Goal: Complete application form: Complete application form

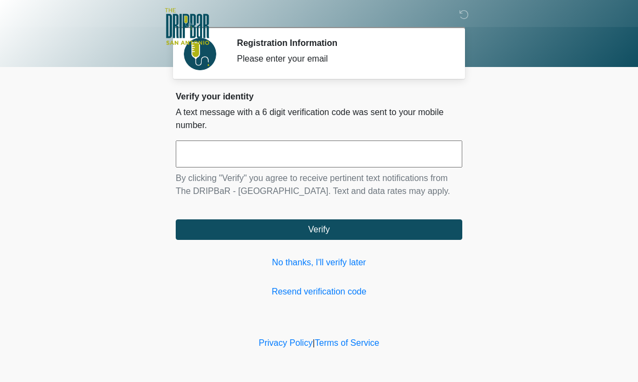
scroll to position [1, 0]
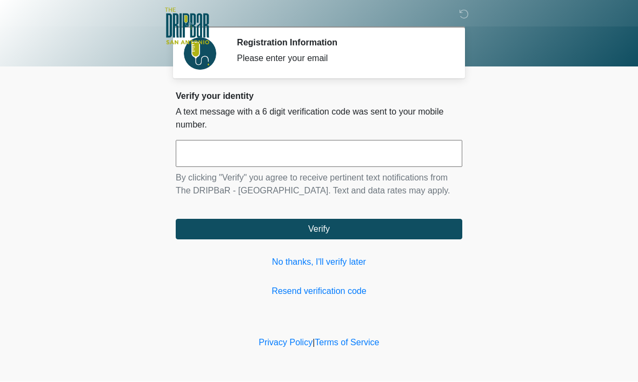
click at [320, 156] on input "text" at bounding box center [319, 154] width 286 height 27
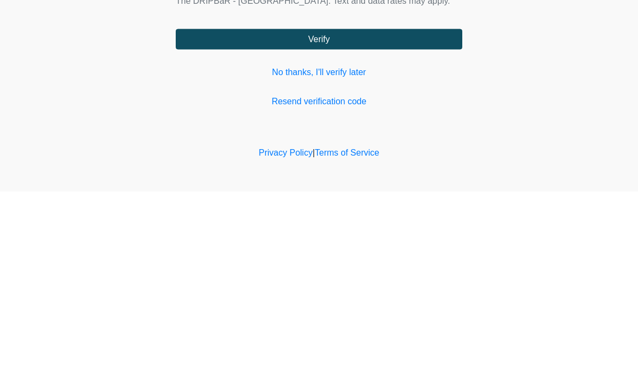
type input "******"
click at [398, 219] on button "Verify" at bounding box center [319, 229] width 286 height 21
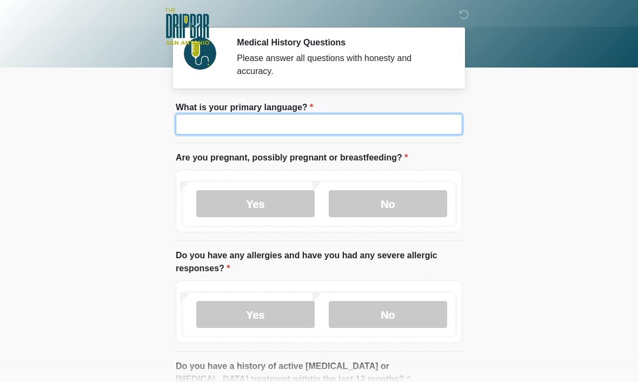
click at [303, 134] on input "What is your primary language?" at bounding box center [319, 124] width 286 height 21
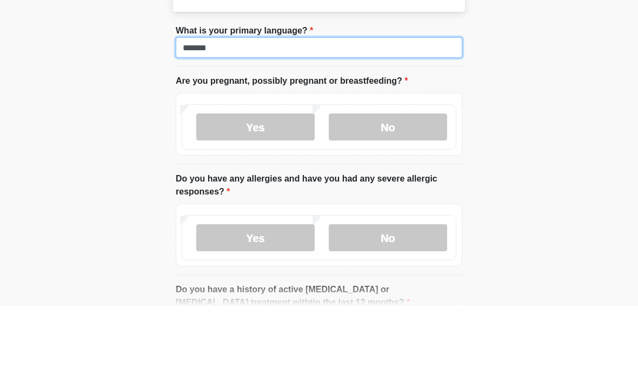
type input "*******"
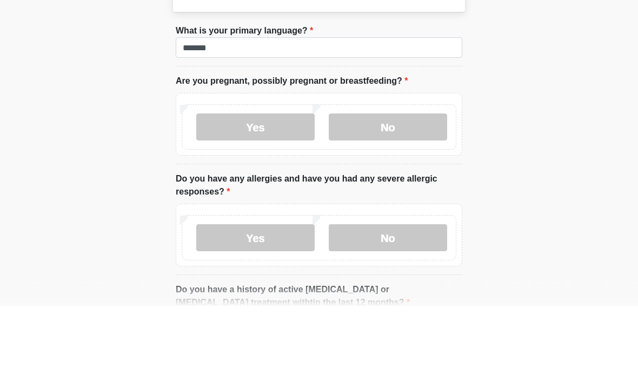
click at [406, 190] on label "No" at bounding box center [388, 203] width 118 height 27
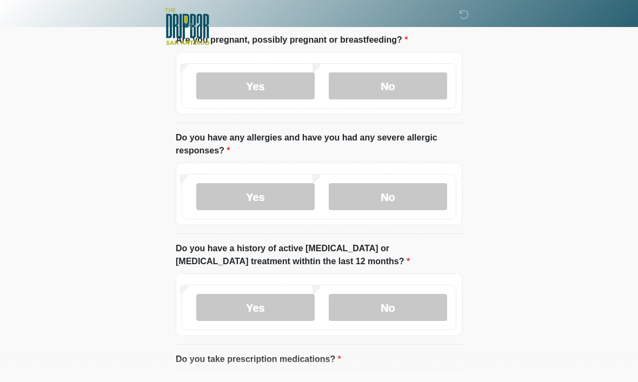
scroll to position [119, 0]
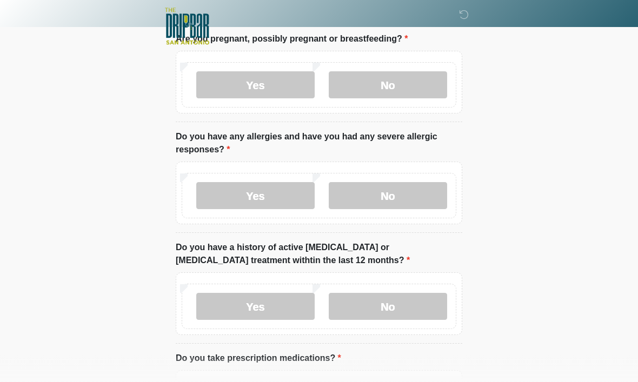
click at [276, 197] on label "Yes" at bounding box center [255, 196] width 118 height 27
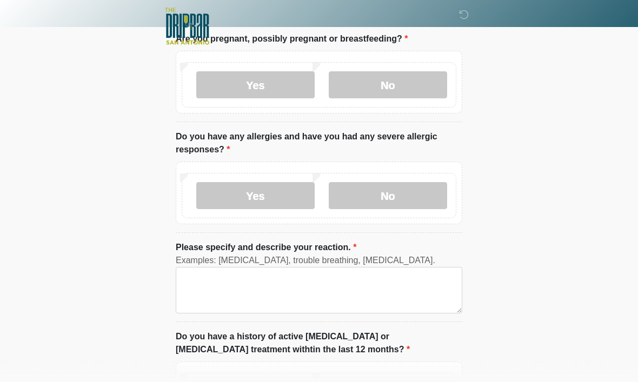
scroll to position [119, 0]
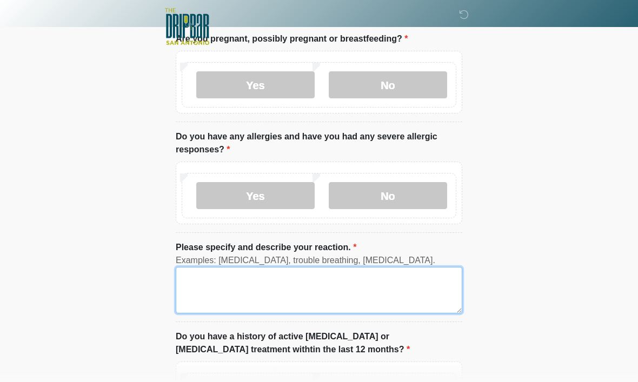
click at [291, 286] on textarea "Please specify and describe your reaction." at bounding box center [319, 290] width 286 height 46
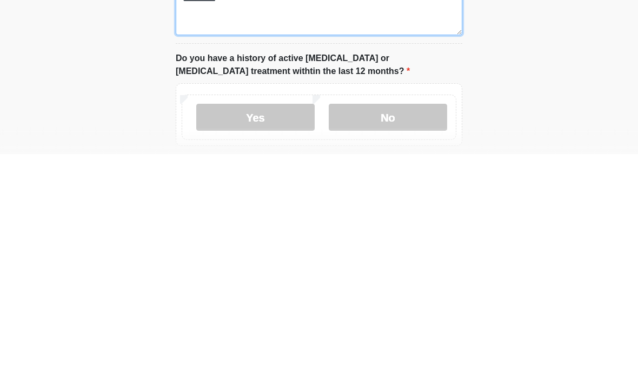
scroll to position [172, 0]
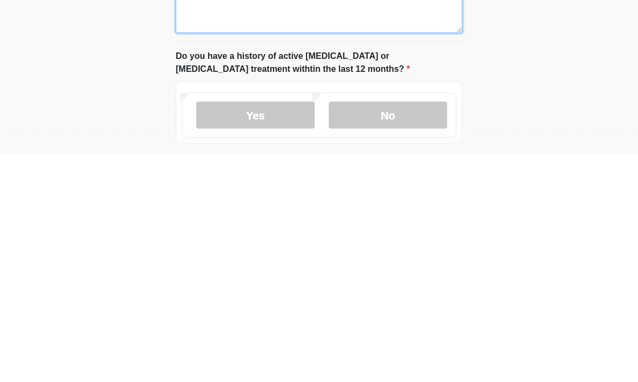
type textarea "**********"
click at [390, 330] on label "No" at bounding box center [388, 343] width 118 height 27
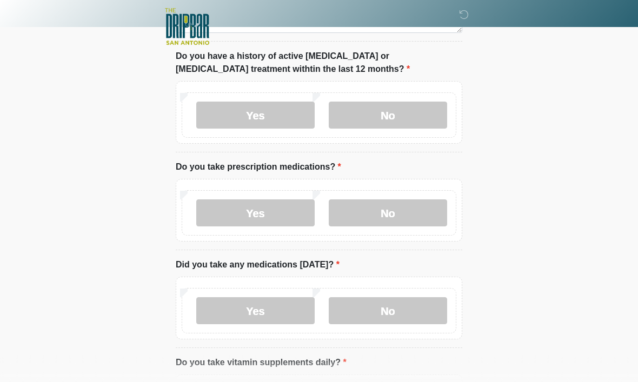
scroll to position [400, 0]
click at [278, 210] on label "Yes" at bounding box center [255, 212] width 118 height 27
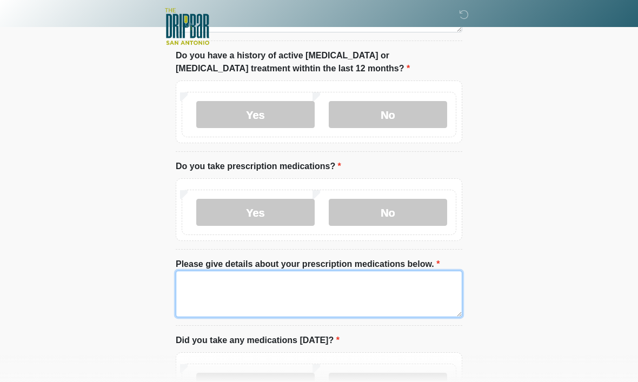
click at [333, 296] on textarea "Please give details about your prescription medications below." at bounding box center [319, 294] width 286 height 46
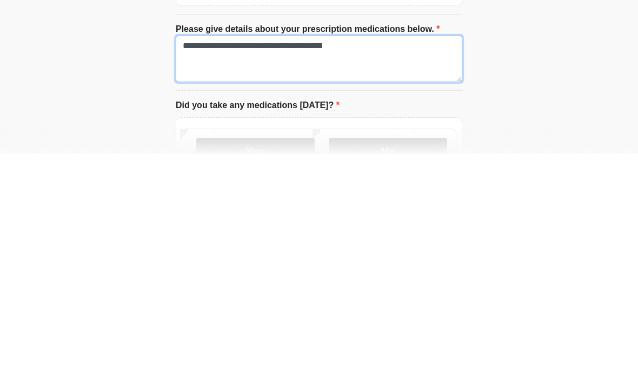
scroll to position [436, 0]
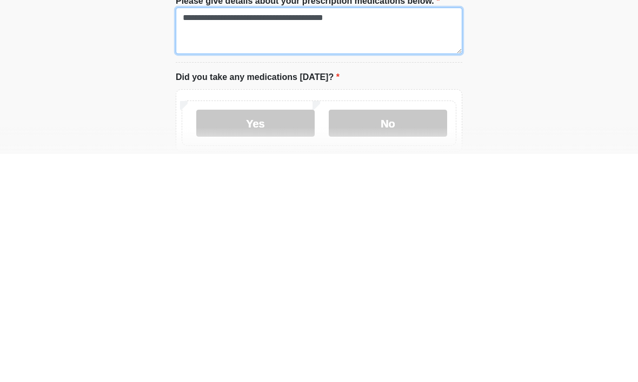
type textarea "**********"
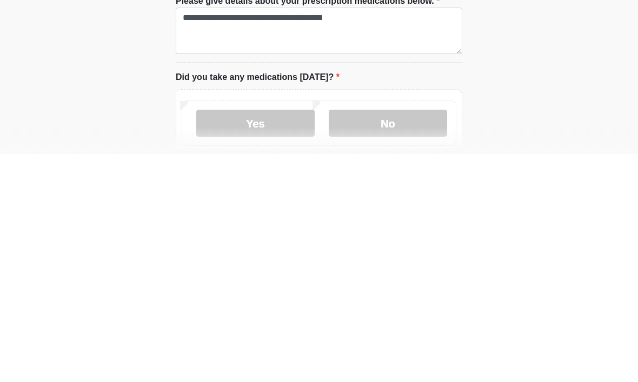
click at [395, 338] on label "No" at bounding box center [388, 351] width 118 height 27
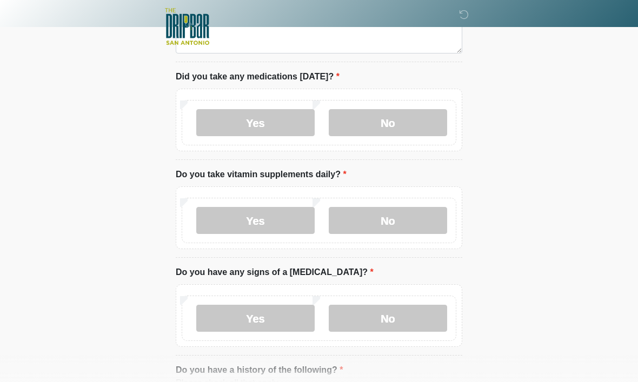
click at [275, 222] on label "Yes" at bounding box center [255, 220] width 118 height 27
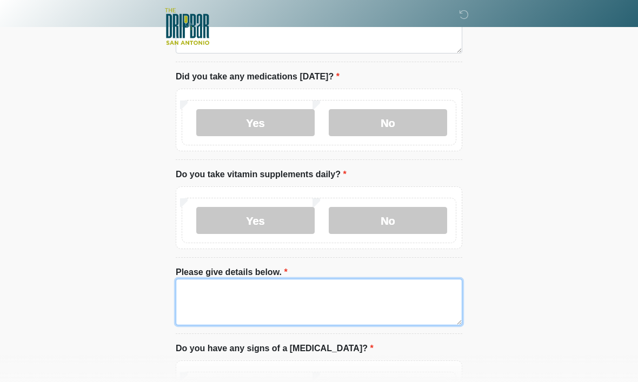
click at [340, 301] on textarea "Please give details below." at bounding box center [319, 302] width 286 height 46
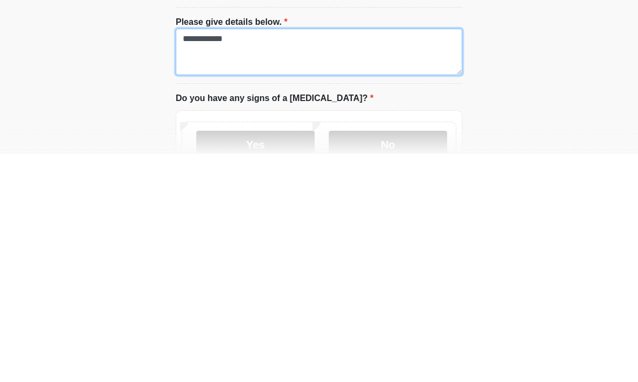
scroll to position [687, 0]
type textarea "**********"
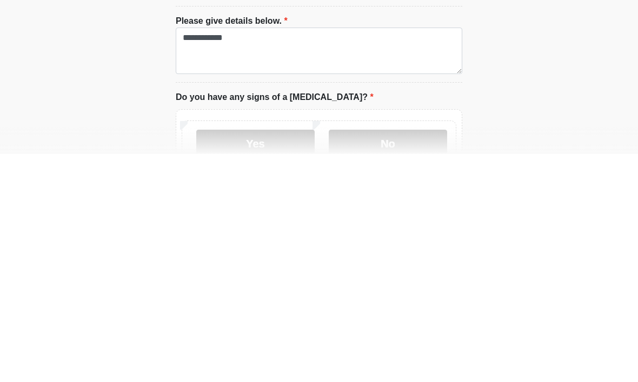
click at [249, 358] on label "Yes" at bounding box center [255, 371] width 118 height 27
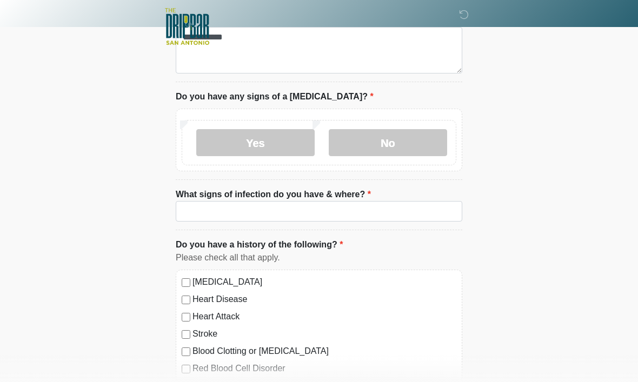
click at [400, 145] on label "No" at bounding box center [388, 142] width 118 height 27
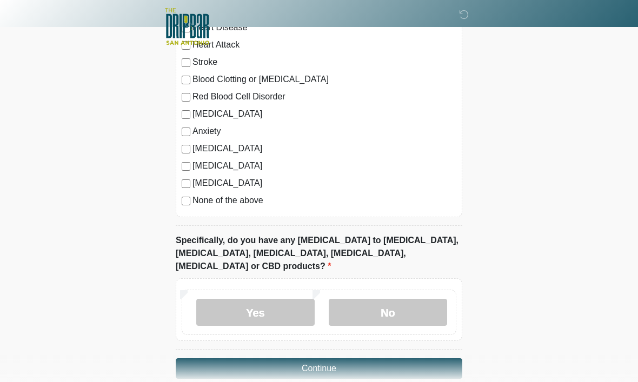
scroll to position [1138, 0]
click at [398, 299] on label "No" at bounding box center [388, 312] width 118 height 27
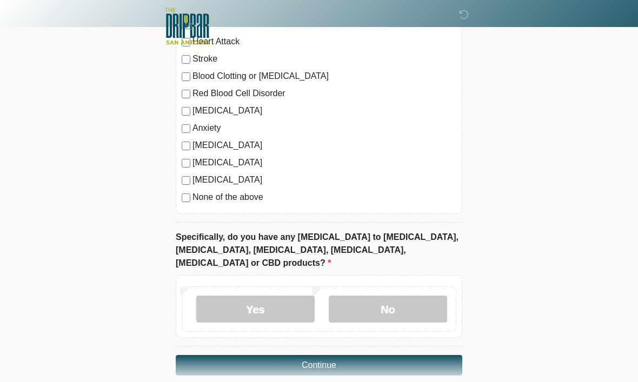
click at [408, 356] on button "Continue" at bounding box center [319, 366] width 286 height 21
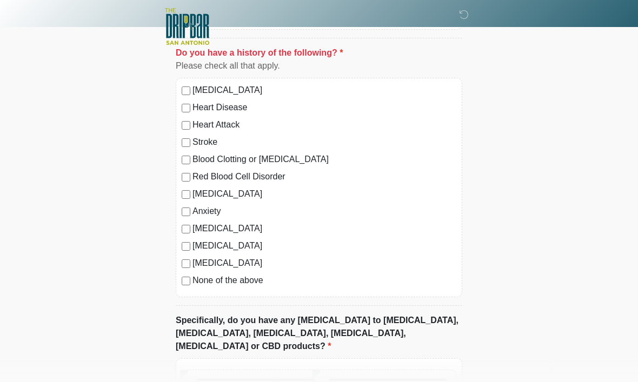
click at [193, 208] on label "Anxiety" at bounding box center [324, 211] width 264 height 13
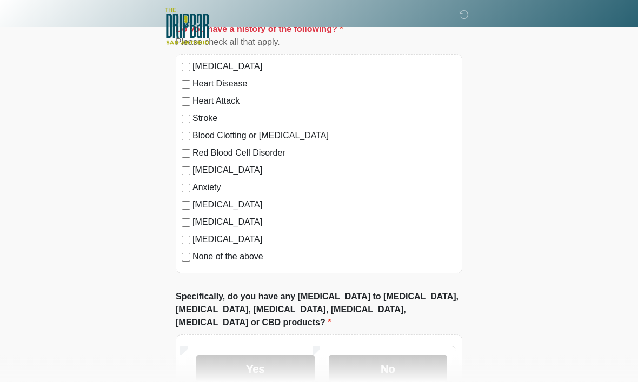
scroll to position [1083, 0]
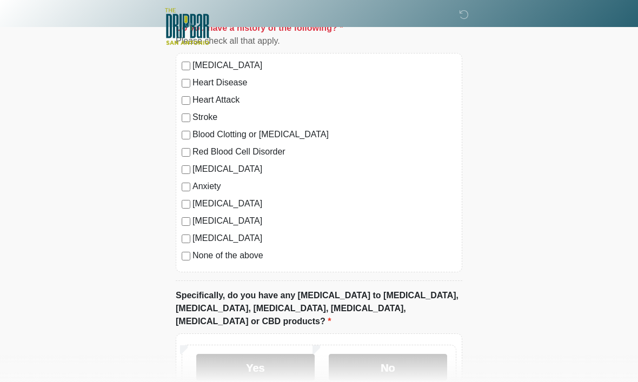
click at [403, 355] on label "No" at bounding box center [388, 367] width 118 height 27
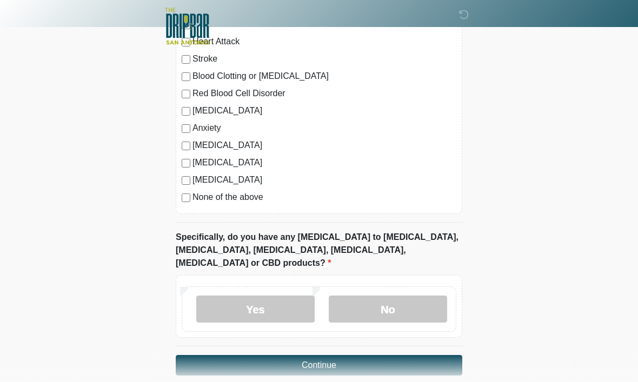
click at [395, 356] on button "Continue" at bounding box center [319, 366] width 286 height 21
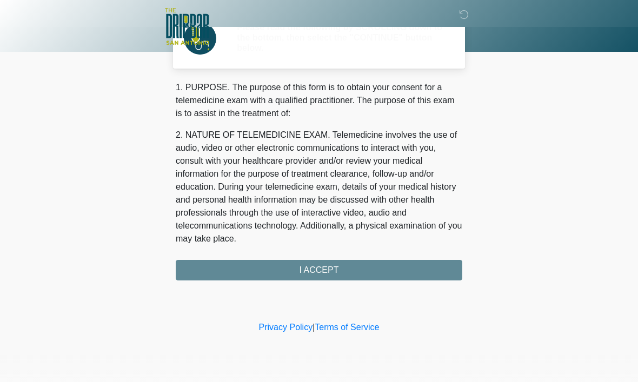
scroll to position [0, 0]
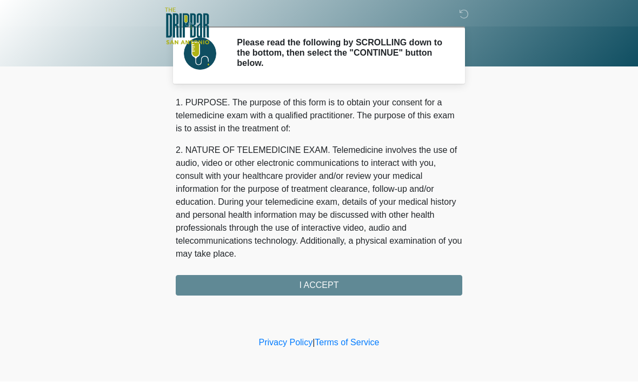
click at [379, 289] on div "1. PURPOSE. The purpose of this form is to obtain your consent for a telemedici…" at bounding box center [319, 196] width 286 height 199
click at [332, 286] on div "1. PURPOSE. The purpose of this form is to obtain your consent for a telemedici…" at bounding box center [319, 196] width 286 height 199
click at [334, 290] on div "1. PURPOSE. The purpose of this form is to obtain your consent for a telemedici…" at bounding box center [319, 196] width 286 height 199
click at [333, 290] on div "1. PURPOSE. The purpose of this form is to obtain your consent for a telemedici…" at bounding box center [319, 196] width 286 height 199
click at [347, 288] on div "1. PURPOSE. The purpose of this form is to obtain your consent for a telemedici…" at bounding box center [319, 196] width 286 height 199
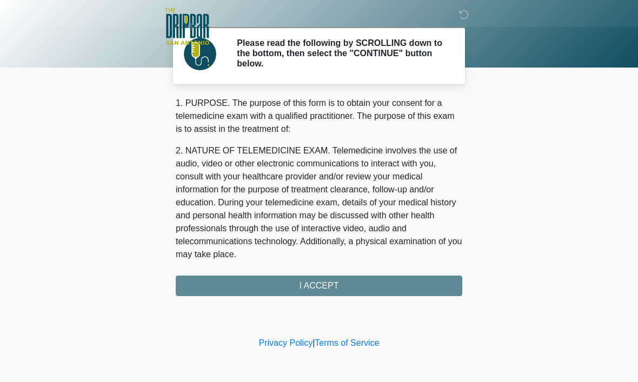
click at [372, 190] on p "2. NATURE OF TELEMEDICINE EXAM. Telemedicine involves the use of audio, video o…" at bounding box center [319, 202] width 286 height 117
click at [378, 206] on p "2. NATURE OF TELEMEDICINE EXAM. Telemedicine involves the use of audio, video o…" at bounding box center [319, 202] width 286 height 117
click at [378, 292] on div "1. PURPOSE. The purpose of this form is to obtain your consent for a telemedici…" at bounding box center [319, 196] width 286 height 199
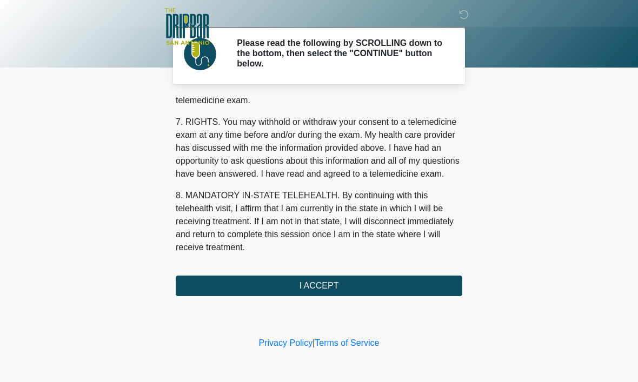
click at [398, 295] on button "I ACCEPT" at bounding box center [319, 286] width 286 height 21
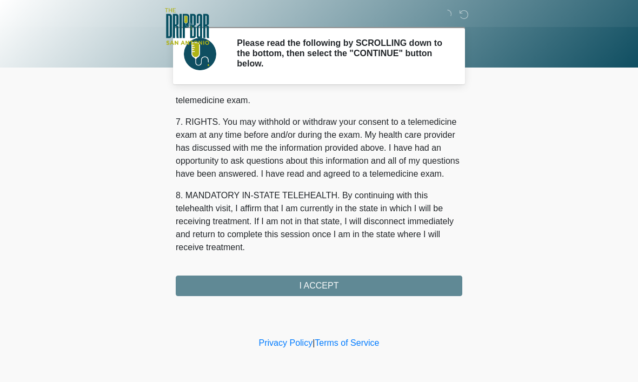
scroll to position [487, 0]
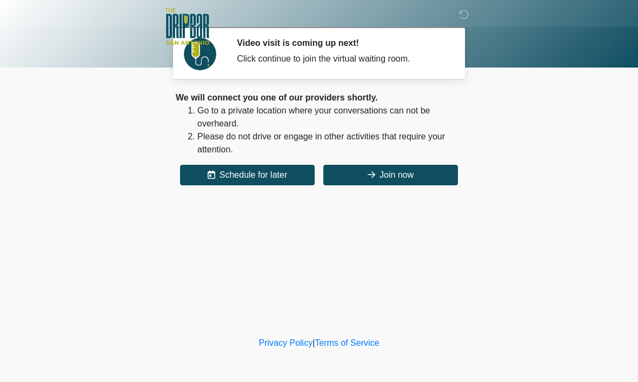
click at [343, 173] on button "Join now" at bounding box center [390, 175] width 135 height 21
